Goal: Information Seeking & Learning: Learn about a topic

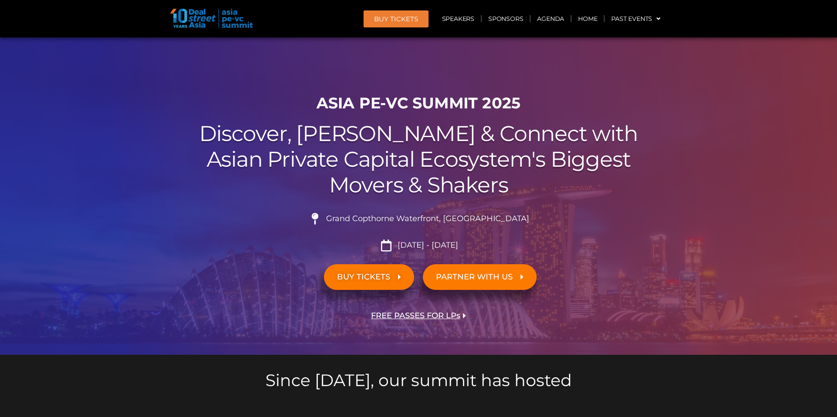
scroll to position [417, 0]
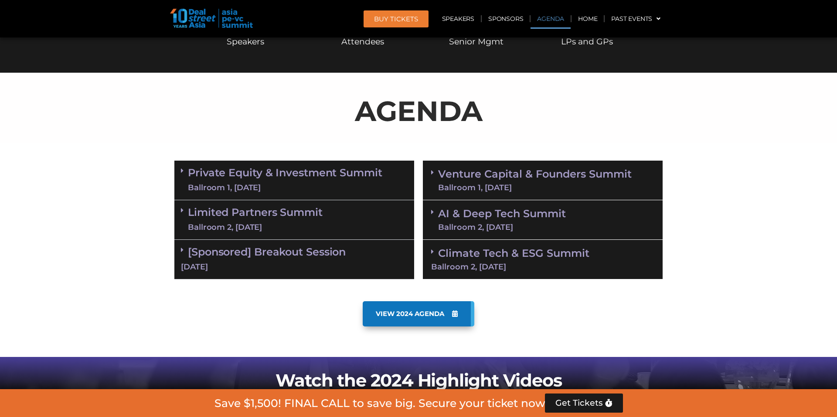
click at [475, 190] on div "Ballroom 1, [DATE]" at bounding box center [534, 188] width 193 height 8
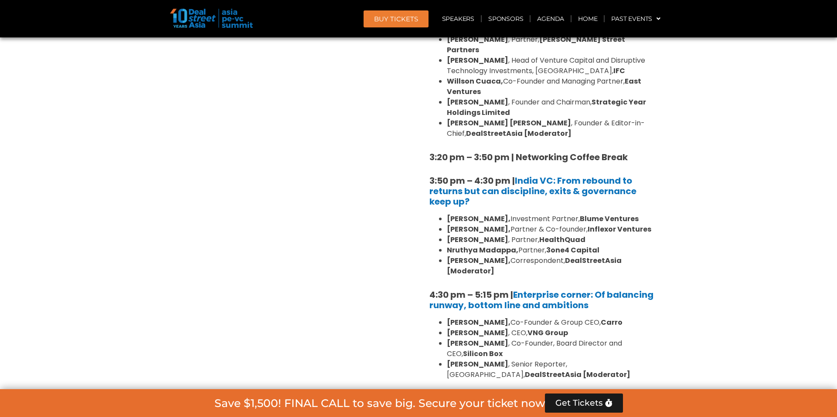
scroll to position [1209, 0]
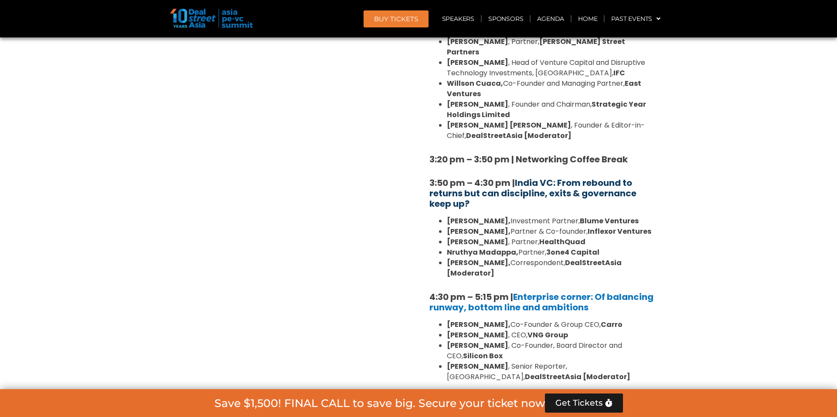
click at [492, 177] on link "India VC: From rebound to returns but can discipline, exits & governance keep u…" at bounding box center [532, 193] width 207 height 33
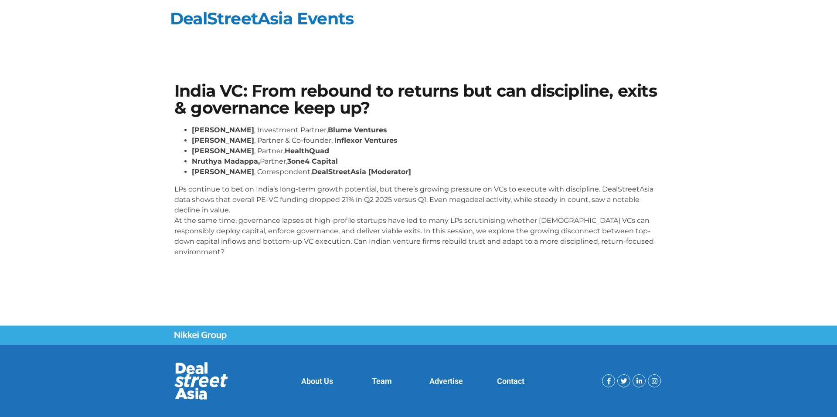
click at [278, 224] on p "LPs continue to bet on India’s long-term growth potential, but there’s growing …" at bounding box center [418, 220] width 488 height 73
click at [68, 56] on section at bounding box center [418, 52] width 837 height 9
